Goal: Transaction & Acquisition: Download file/media

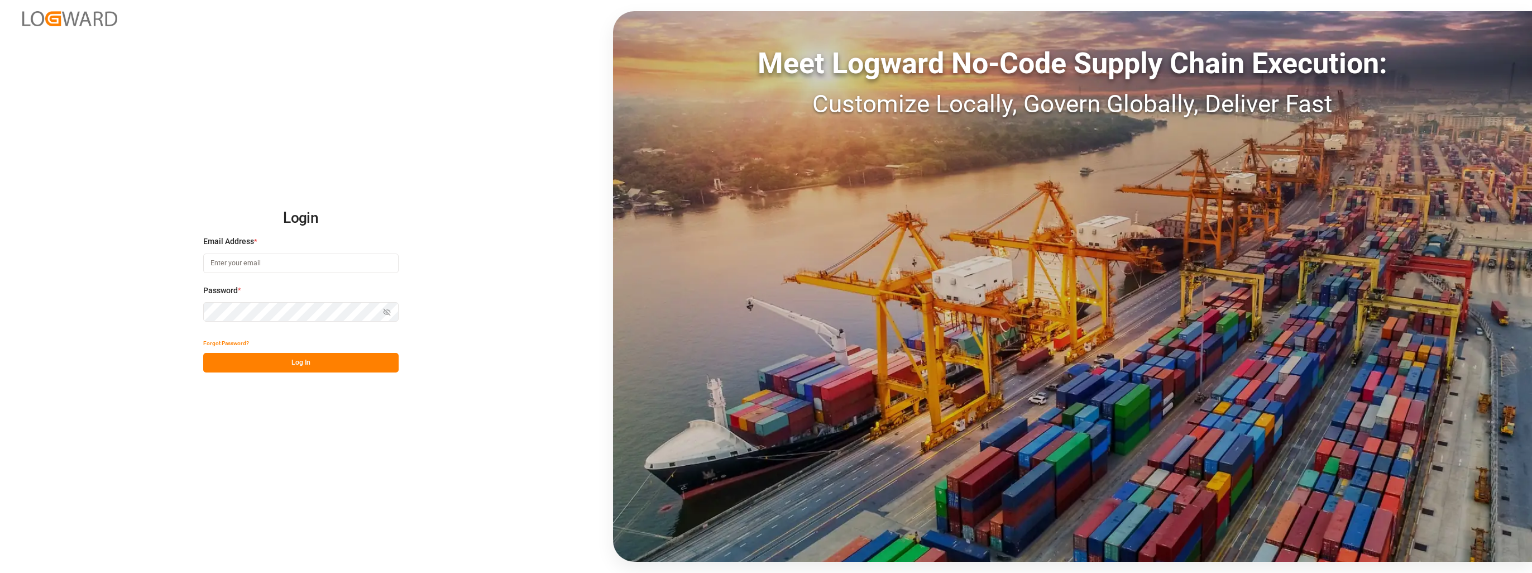
type input "[EMAIL_ADDRESS][PERSON_NAME][DOMAIN_NAME]"
click at [290, 370] on button "Log In" at bounding box center [300, 363] width 195 height 20
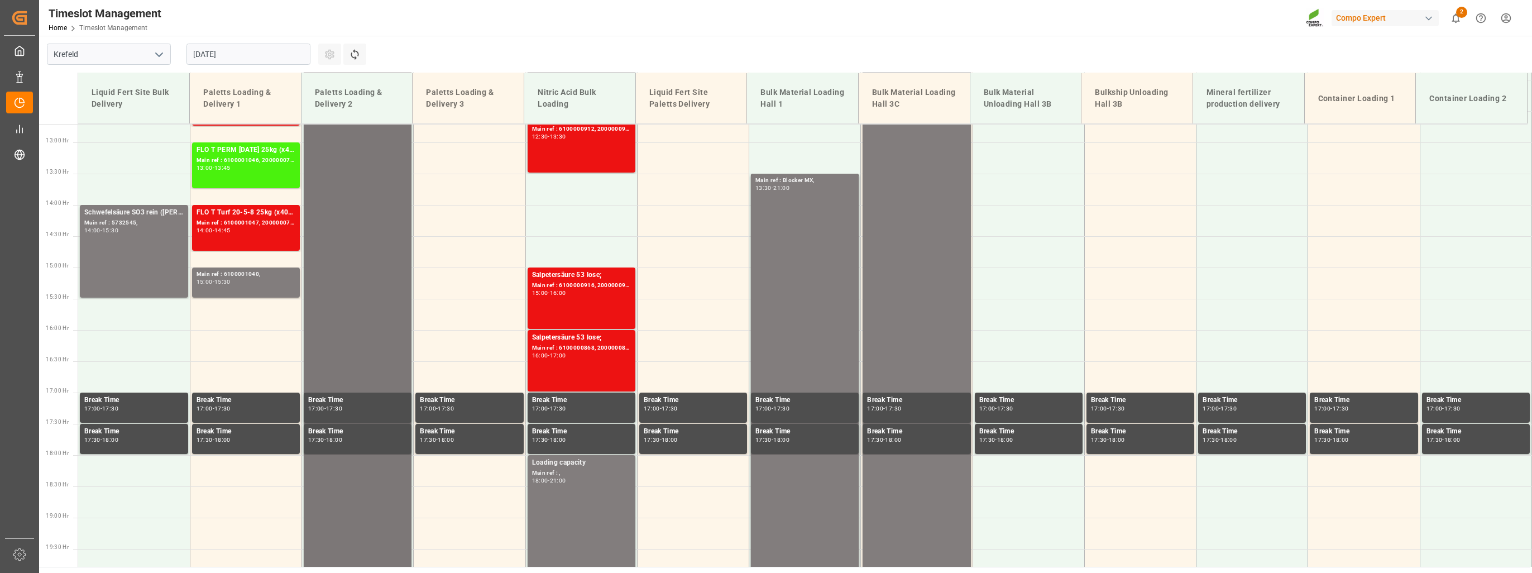
scroll to position [817, 0]
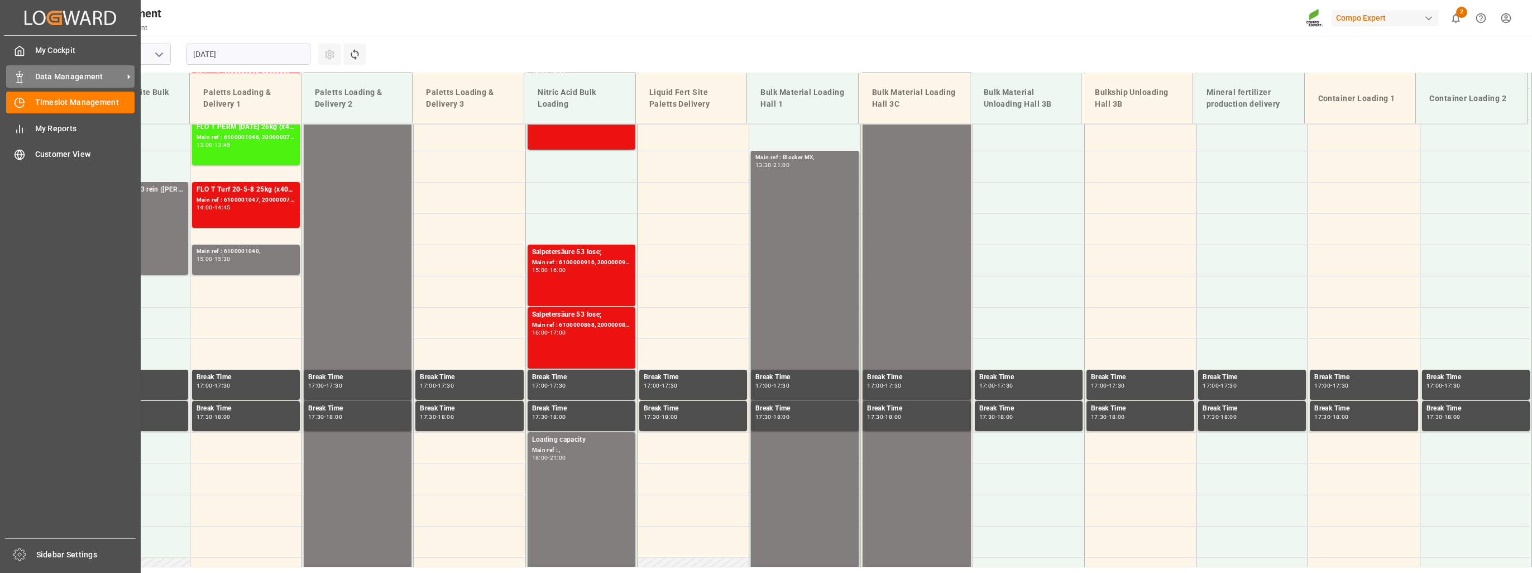
click at [67, 80] on span "Data Management" at bounding box center [79, 77] width 88 height 12
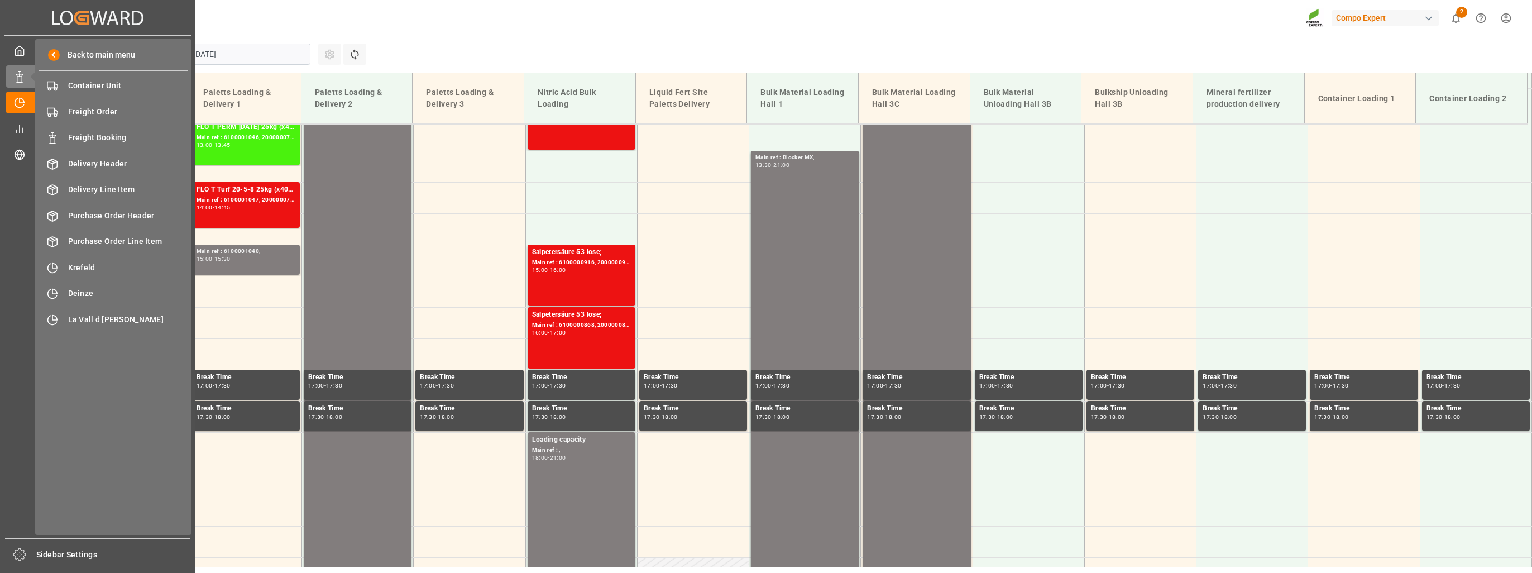
click at [17, 229] on div "My Cockpit My Cockpit Data Management Data Management Timeslot Management Times…" at bounding box center [98, 287] width 188 height 503
click at [17, 160] on circle at bounding box center [19, 154] width 9 height 9
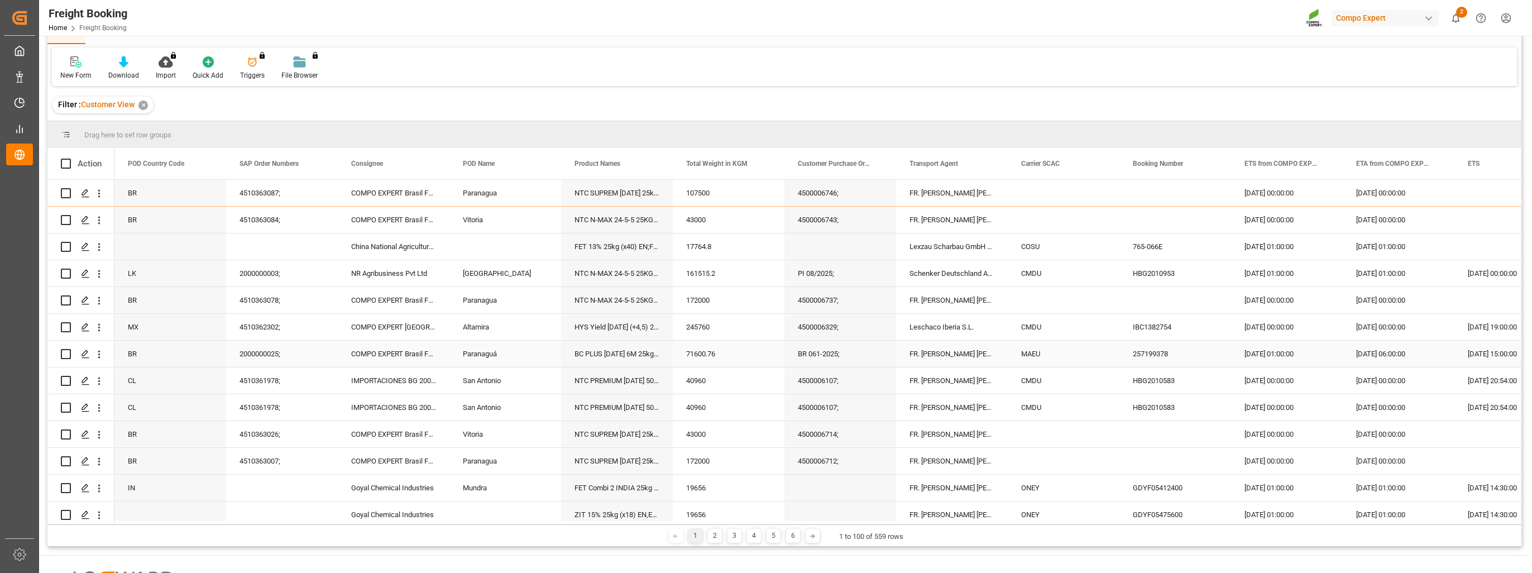
scroll to position [112, 0]
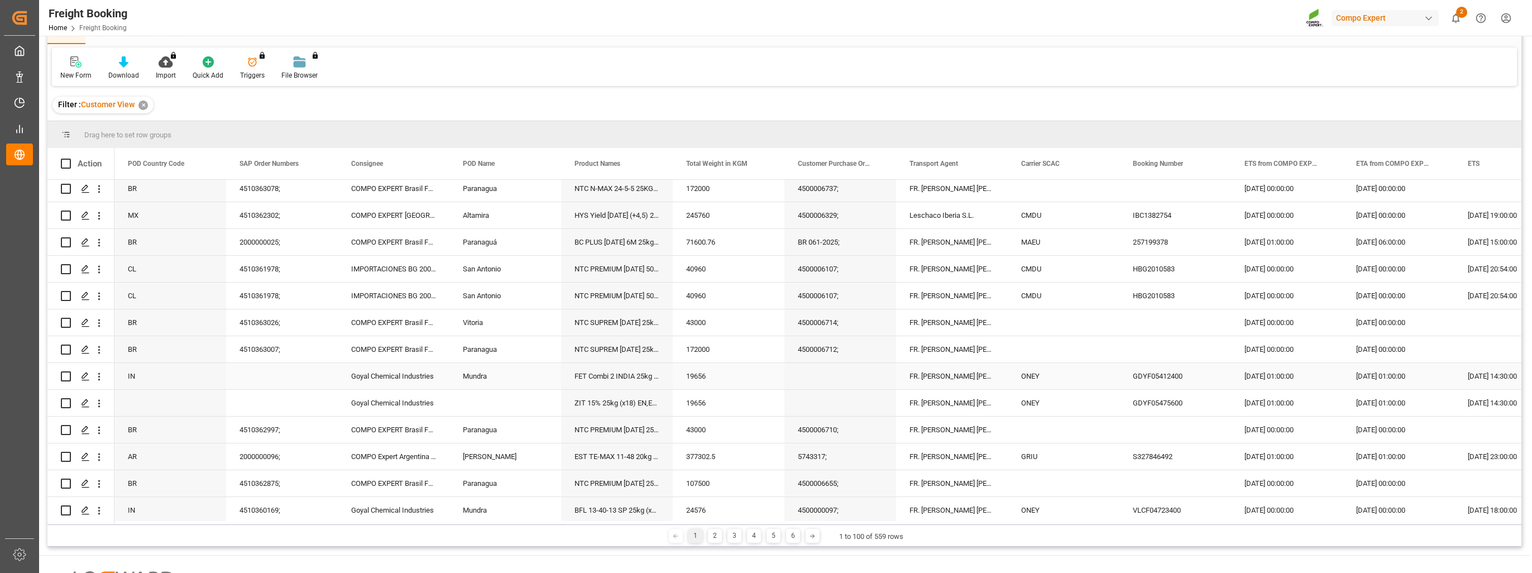
click at [384, 374] on div "Goyal Chemical Industries" at bounding box center [394, 376] width 112 height 26
drag, startPoint x: 696, startPoint y: 524, endPoint x: 749, endPoint y: 525, distance: 52.5
click at [749, 525] on div "1 2 3 4 5 6 1 to 100 of 559 rows" at bounding box center [784, 535] width 1474 height 22
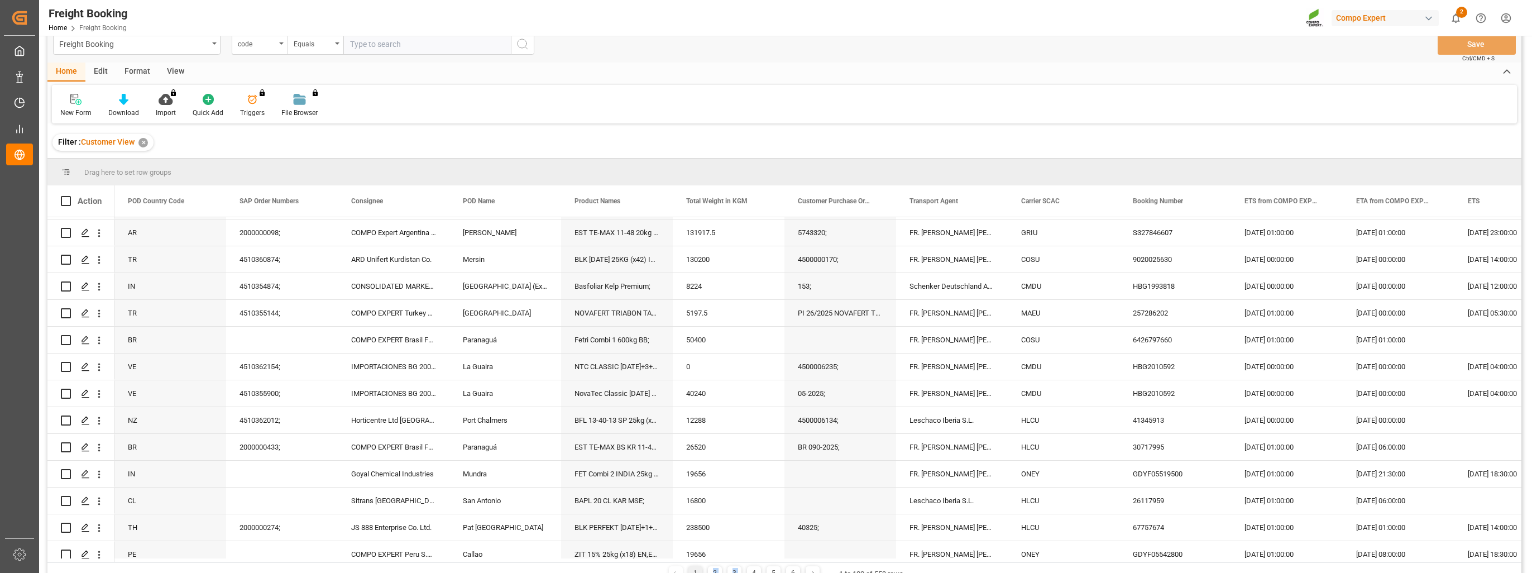
scroll to position [0, 0]
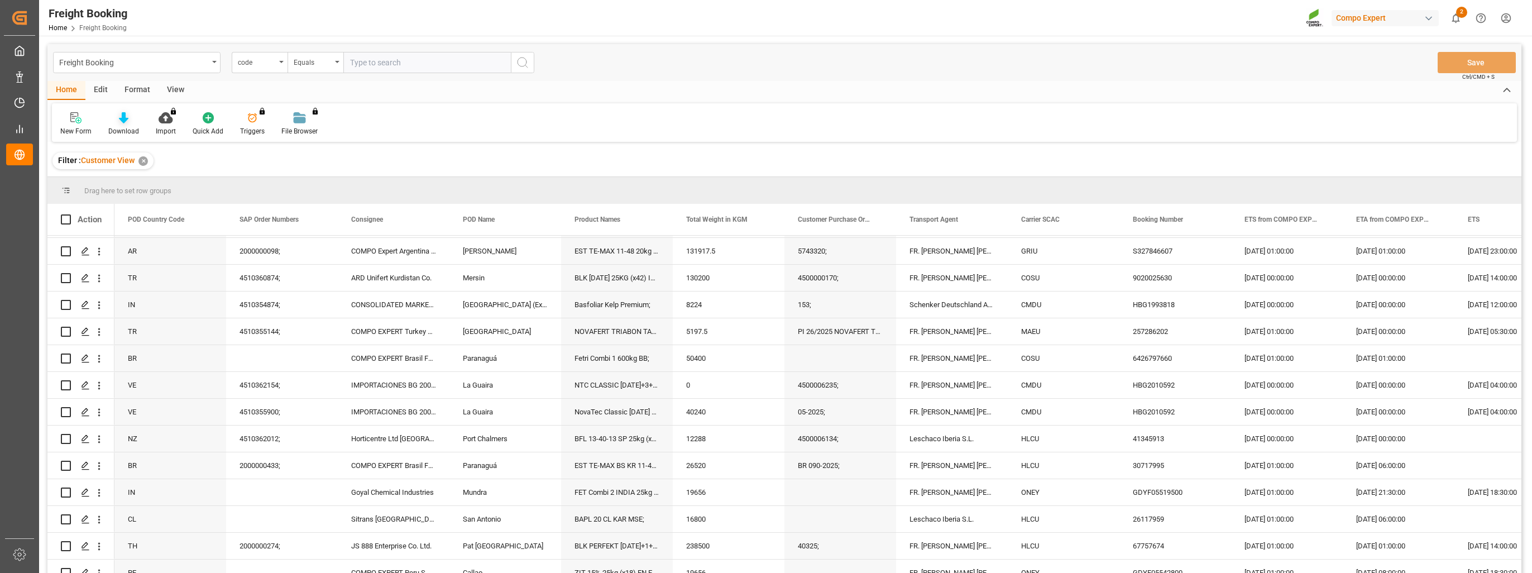
click at [117, 122] on div at bounding box center [123, 118] width 31 height 12
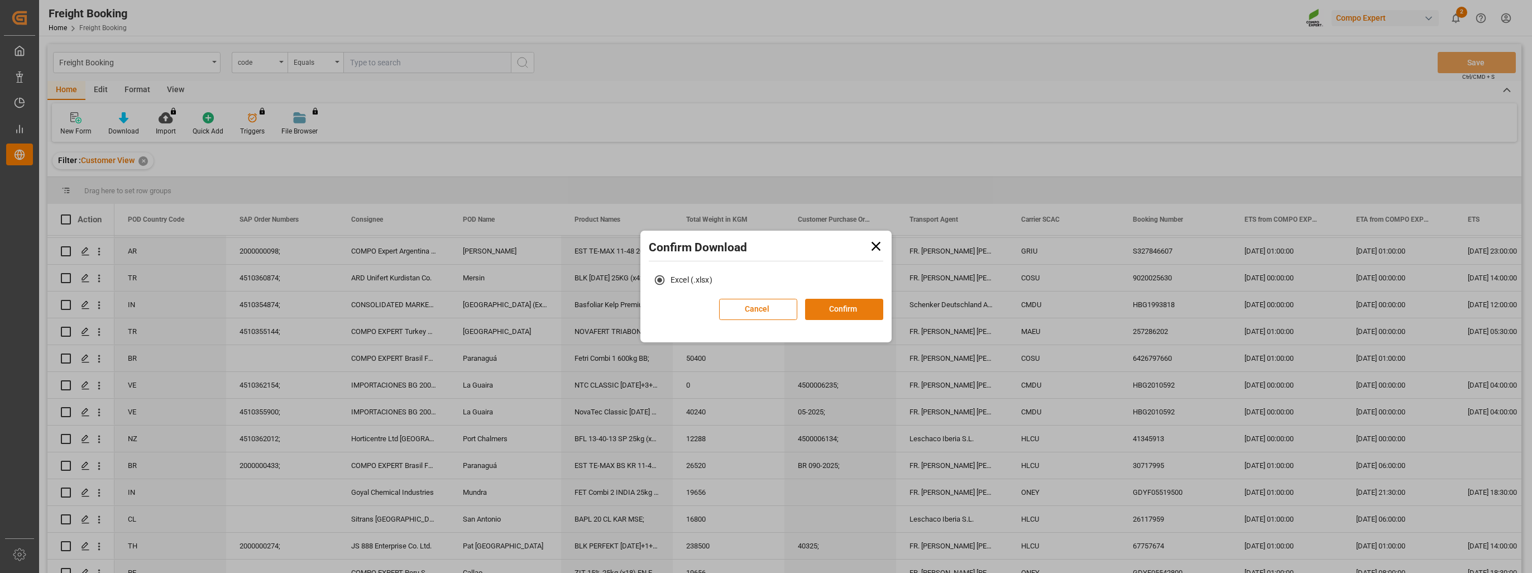
click at [856, 314] on button "Confirm" at bounding box center [844, 309] width 78 height 21
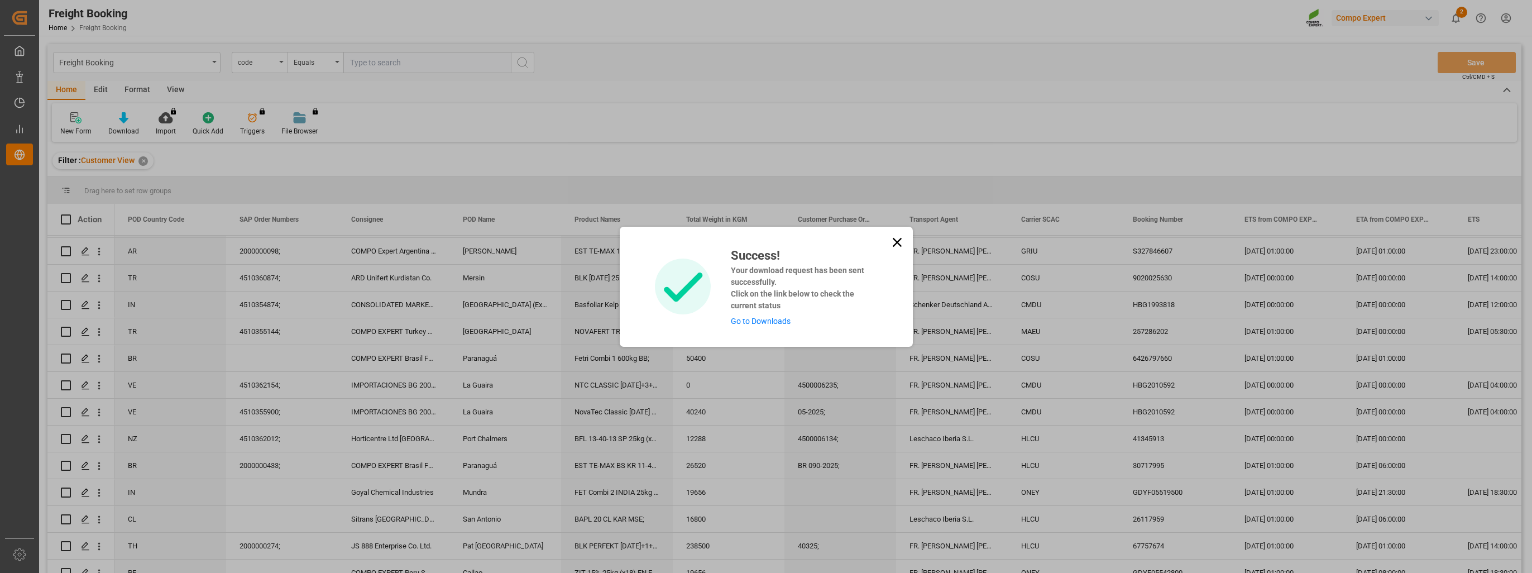
click at [742, 322] on link "Go to Downloads" at bounding box center [761, 321] width 60 height 9
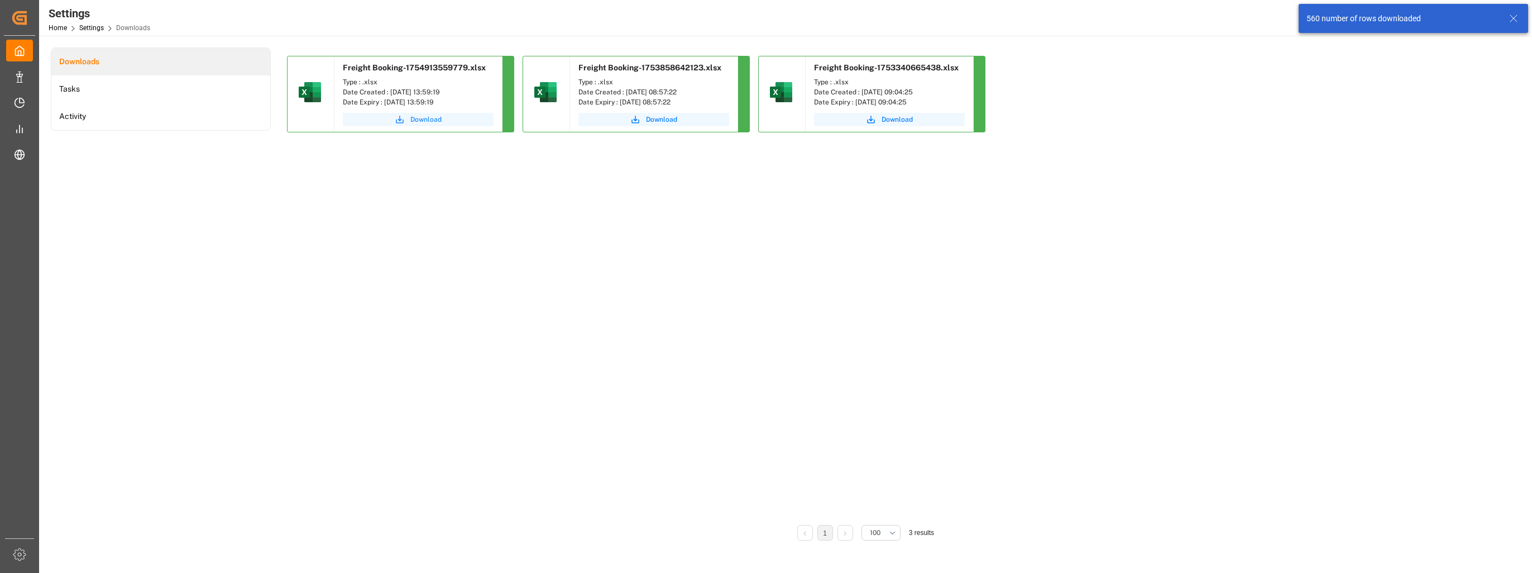
click at [442, 120] on button "Download" at bounding box center [418, 119] width 151 height 13
click at [1166, 392] on div "Freight Booking-1754913559779.xlsx Type : .xlsx Date Created : [DATE] 13:59:19 …" at bounding box center [865, 286] width 1157 height 461
click at [422, 120] on span "Download" at bounding box center [425, 119] width 31 height 10
